Goal: Information Seeking & Learning: Learn about a topic

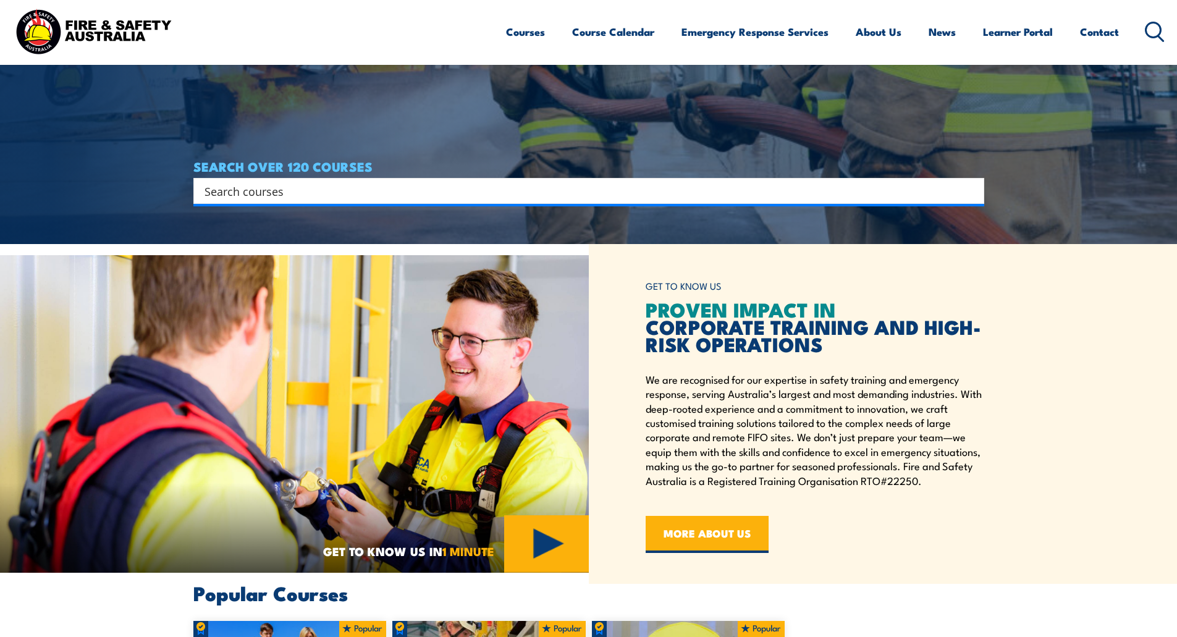
scroll to position [371, 0]
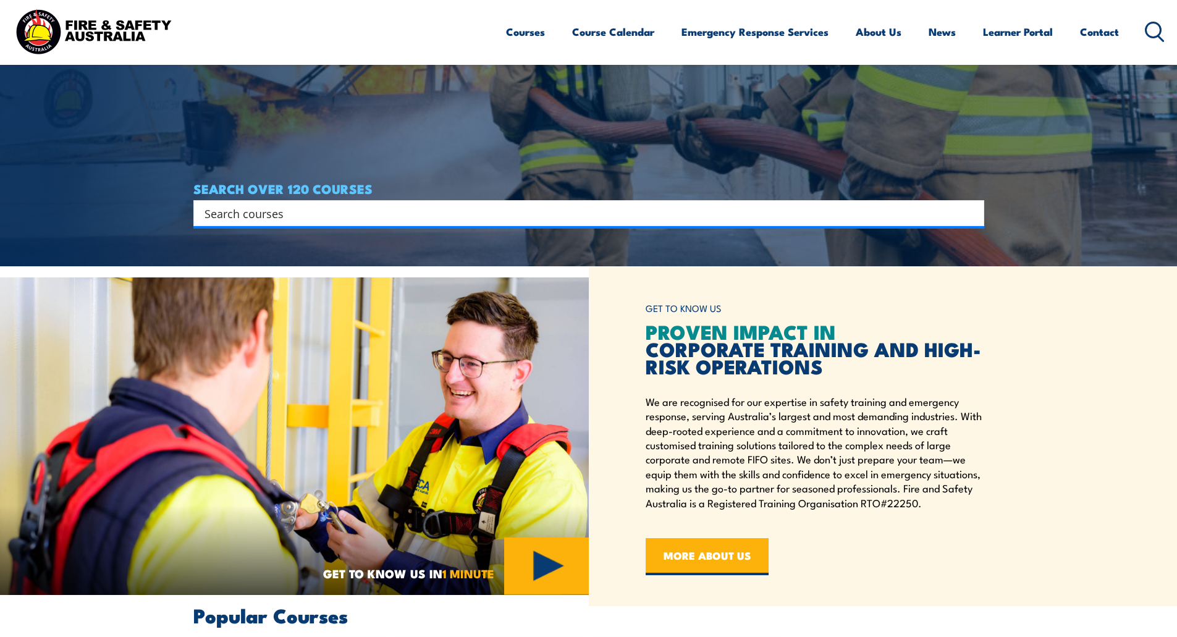
click at [372, 219] on input "Search input" at bounding box center [581, 213] width 753 height 19
type input "spotter"
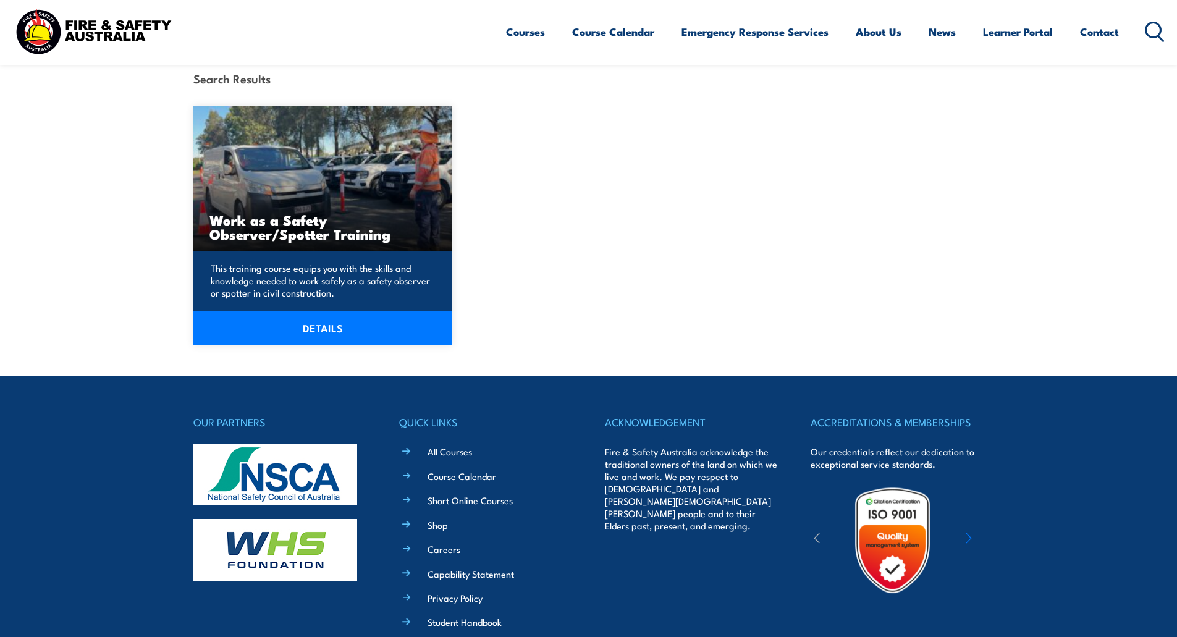
scroll to position [309, 0]
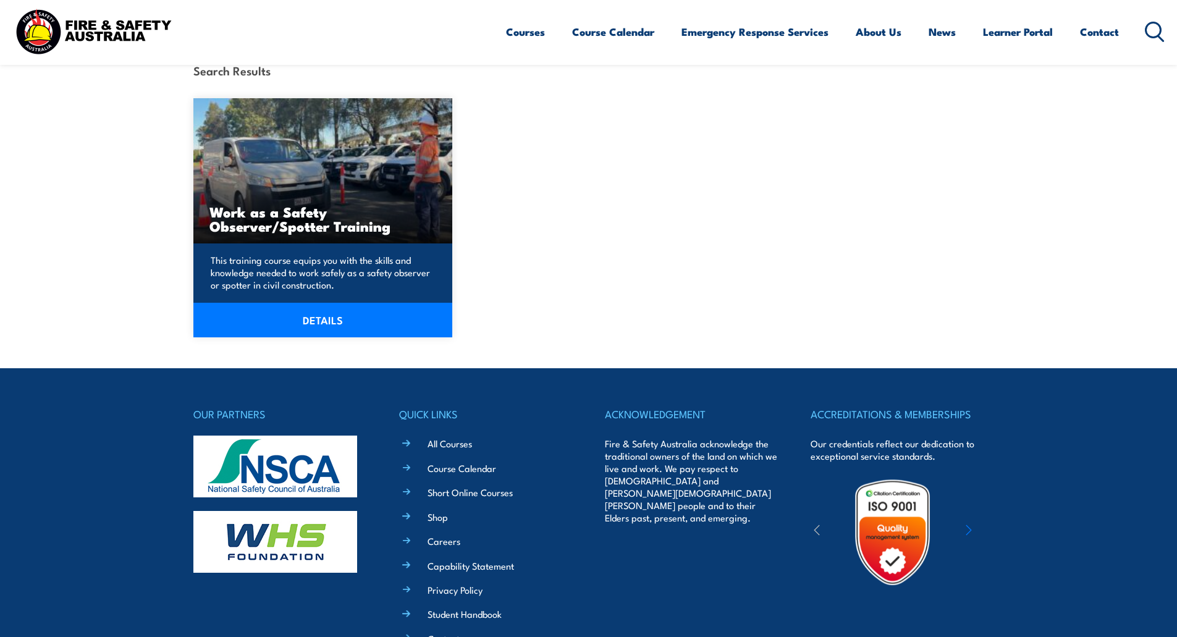
click at [269, 218] on h3 "Work as a Safety Observer/Spotter Training" at bounding box center [322, 219] width 227 height 28
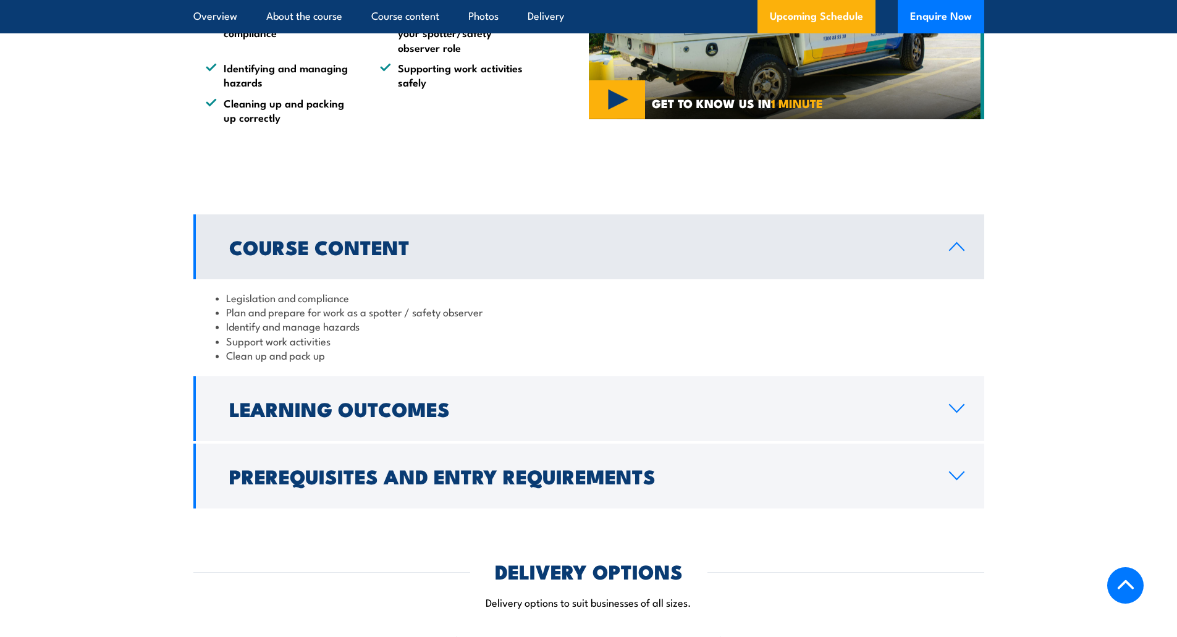
scroll to position [865, 0]
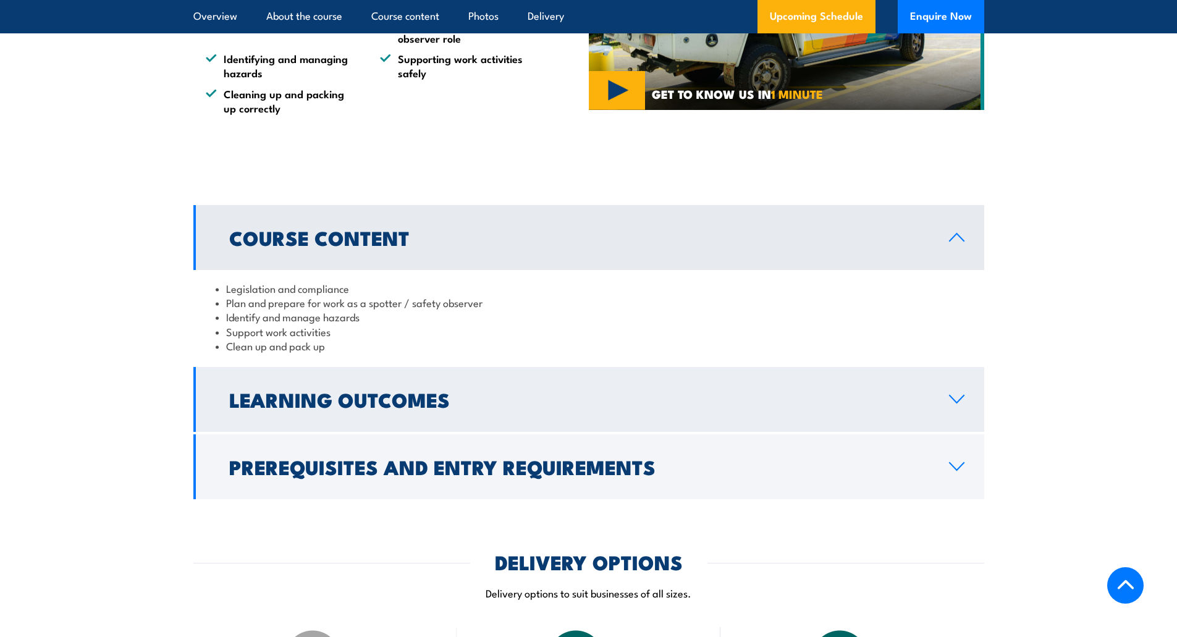
click at [347, 392] on h2 "Learning Outcomes" at bounding box center [579, 399] width 700 height 17
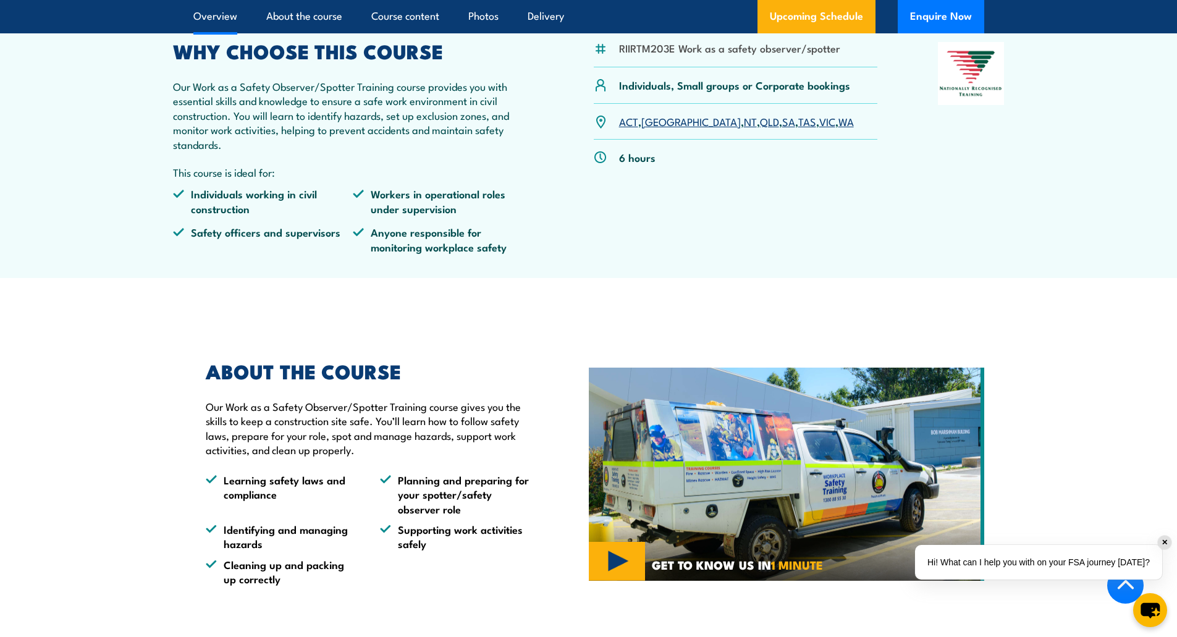
scroll to position [371, 0]
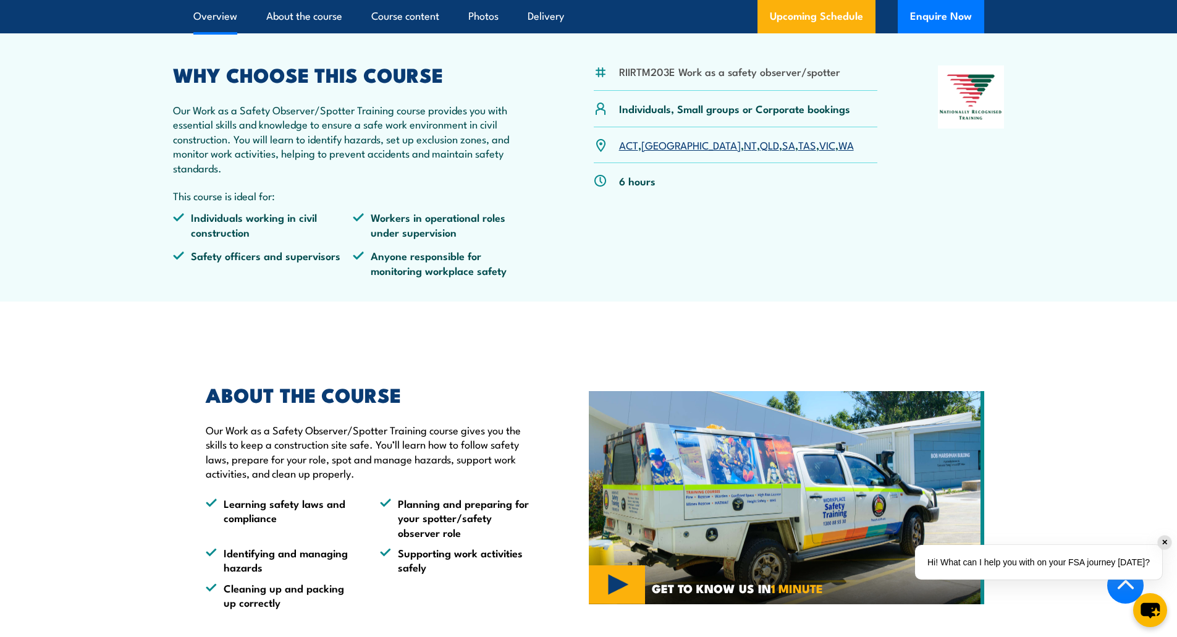
click at [174, 372] on section "ABOUT THE COURSE Our Work as a Safety Observer/Spotter Training course gives yo…" at bounding box center [588, 497] width 1177 height 285
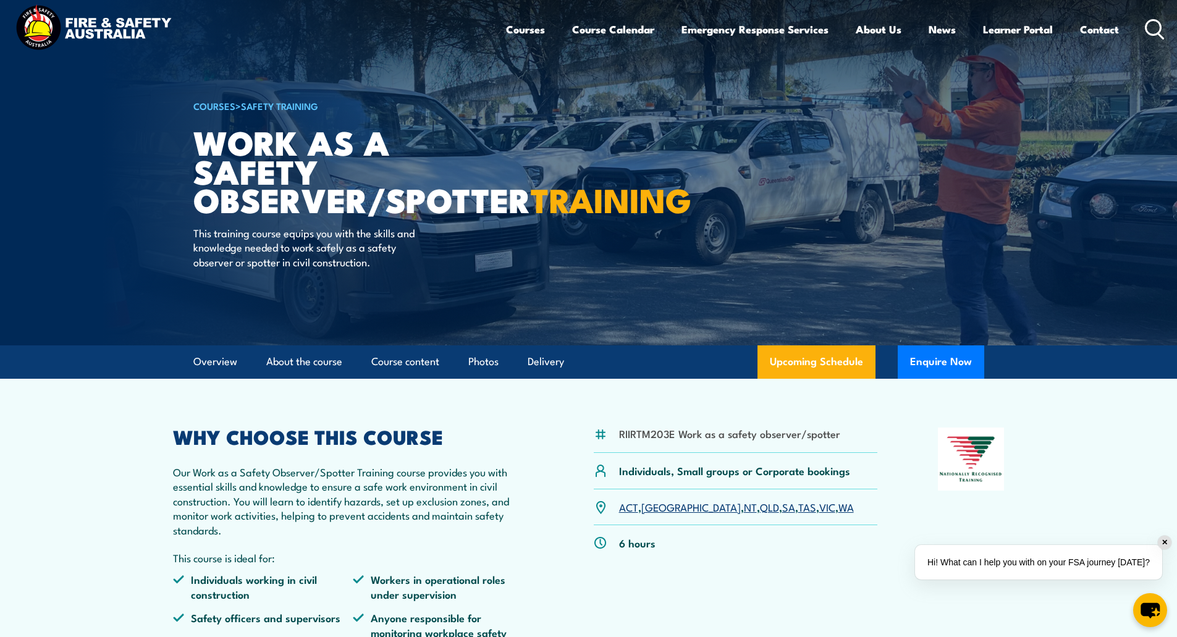
scroll to position [0, 0]
